Goal: Task Accomplishment & Management: Manage account settings

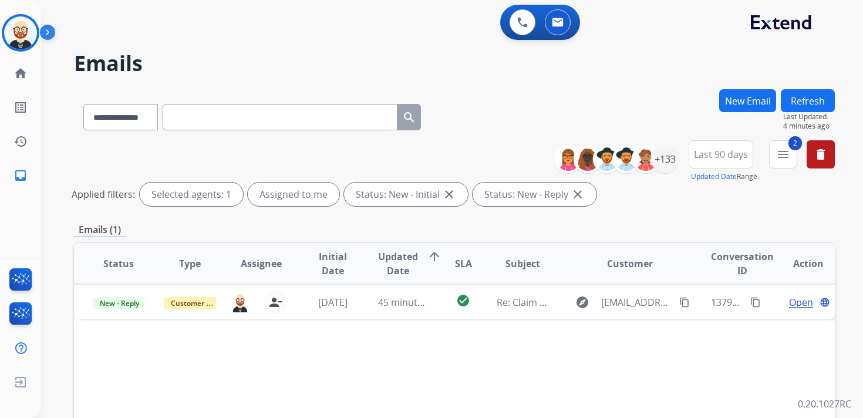
select select "**********"
click at [18, 30] on img at bounding box center [20, 32] width 33 height 33
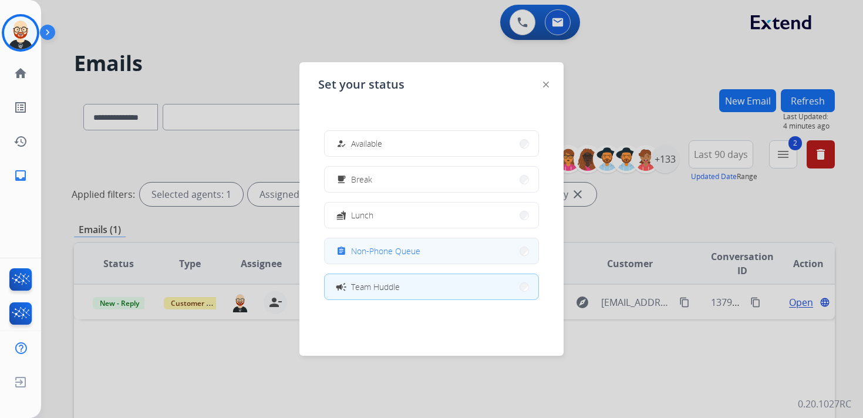
click at [360, 251] on span "Non-Phone Queue" at bounding box center [385, 251] width 69 height 12
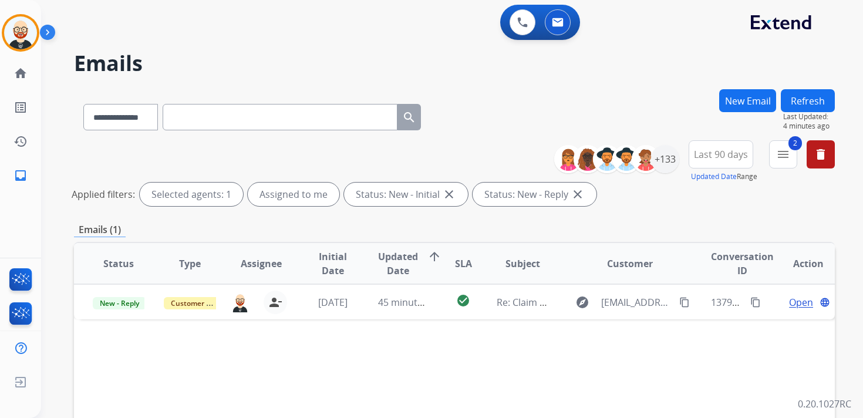
click at [798, 99] on button "Refresh" at bounding box center [808, 100] width 54 height 23
click at [29, 35] on img at bounding box center [20, 32] width 33 height 33
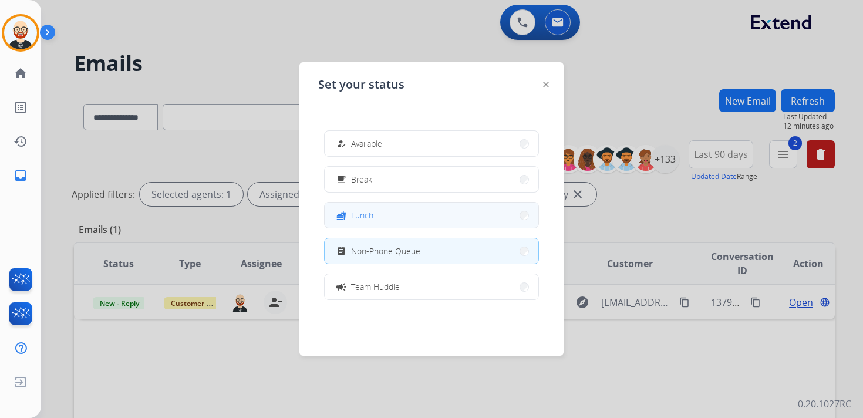
click at [358, 212] on span "Lunch" at bounding box center [362, 215] width 22 height 12
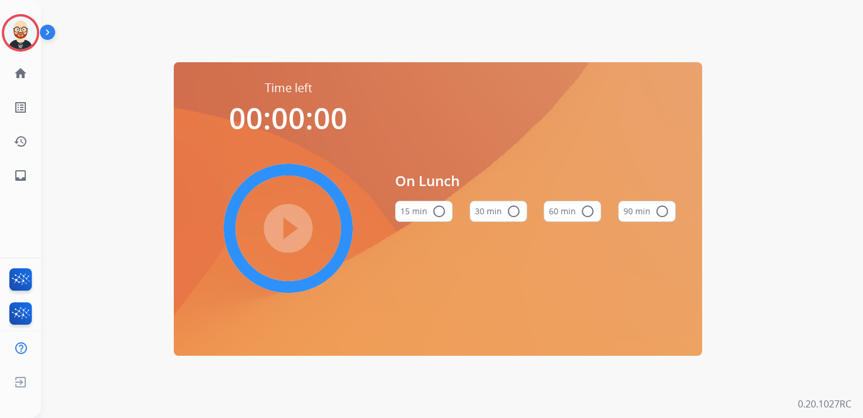
click at [509, 214] on mat-icon "radio_button_unchecked" at bounding box center [514, 211] width 14 height 14
click at [295, 222] on mat-icon "play_circle_filled" at bounding box center [288, 228] width 14 height 14
